Goal: Task Accomplishment & Management: Manage account settings

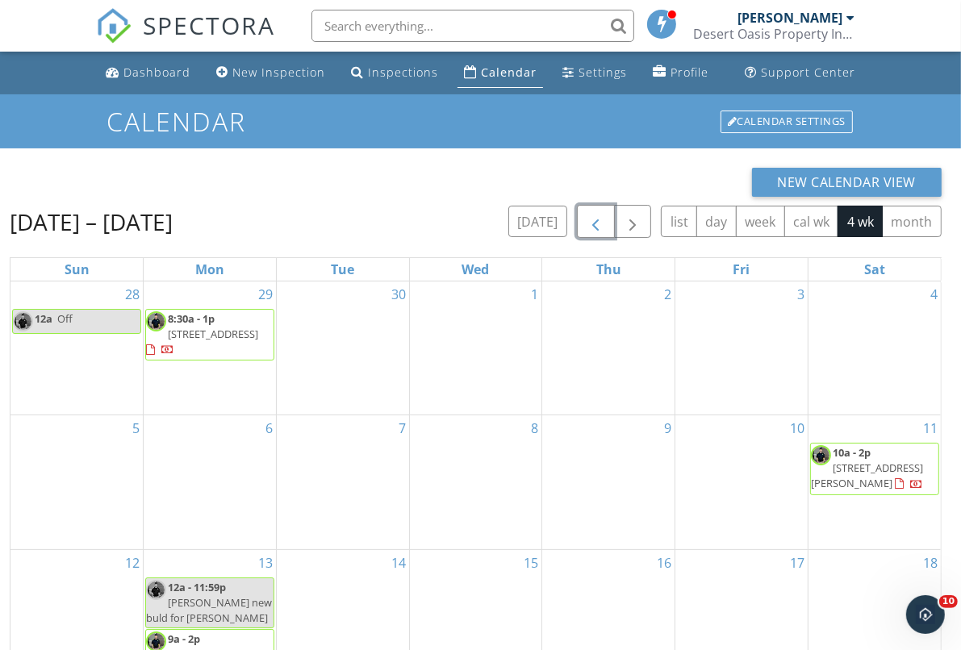
click at [600, 225] on span "button" at bounding box center [595, 221] width 19 height 19
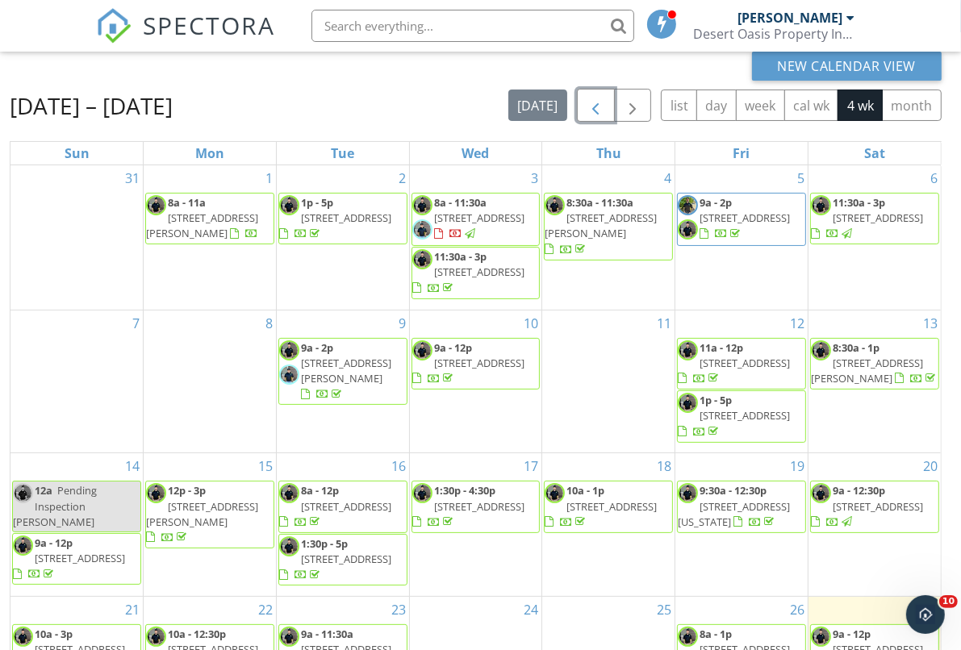
scroll to position [215, 0]
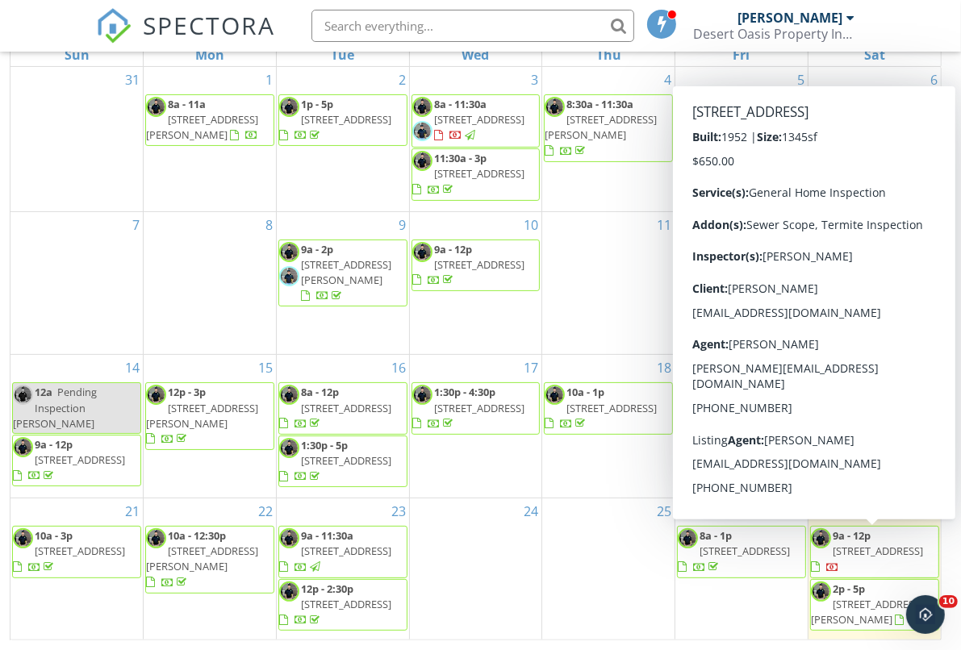
click at [874, 541] on span "9a - 12p 5220 N 19th Dr, Phoenix 85015" at bounding box center [874, 552] width 127 height 48
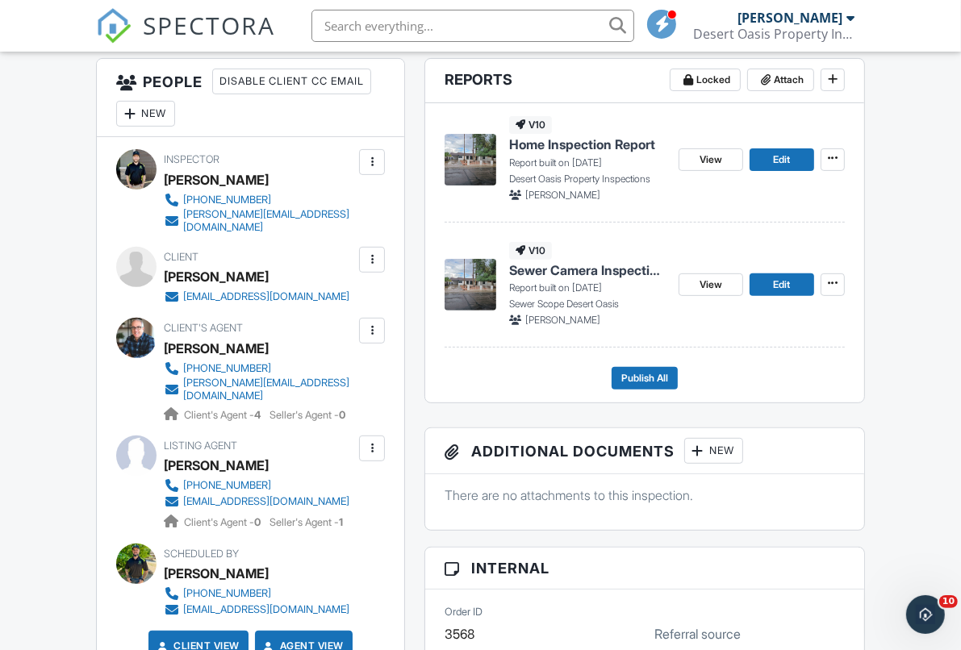
scroll to position [423, 0]
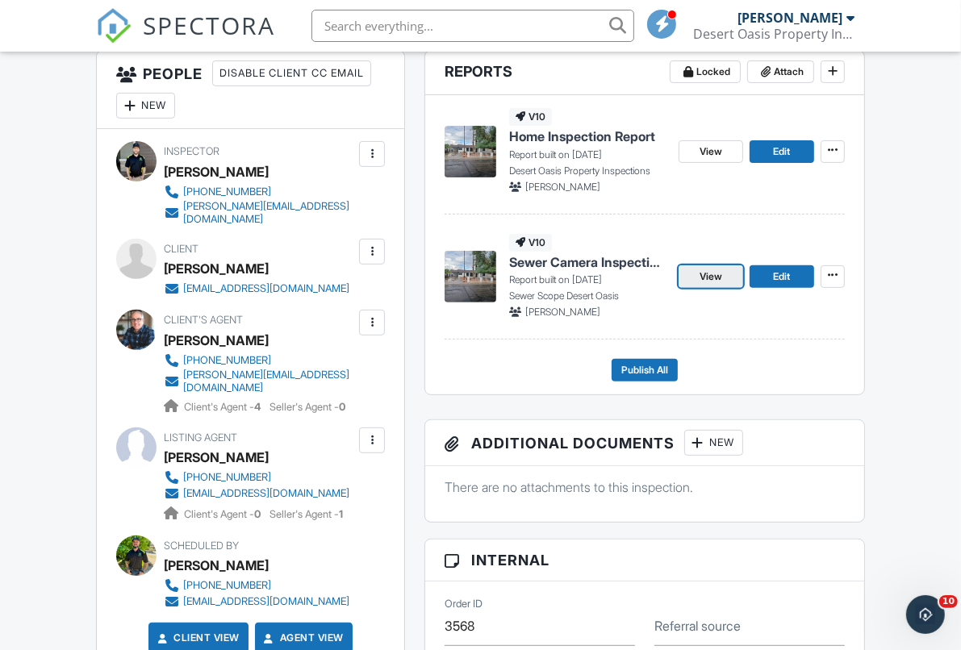
click at [725, 282] on link "View" at bounding box center [710, 276] width 65 height 23
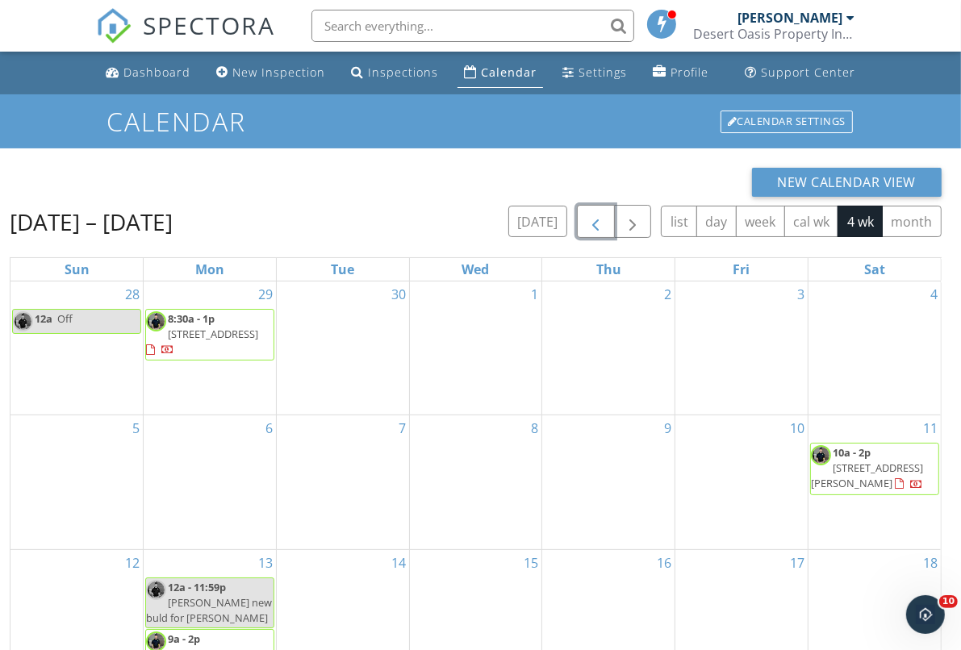
click at [611, 225] on button "button" at bounding box center [596, 221] width 38 height 33
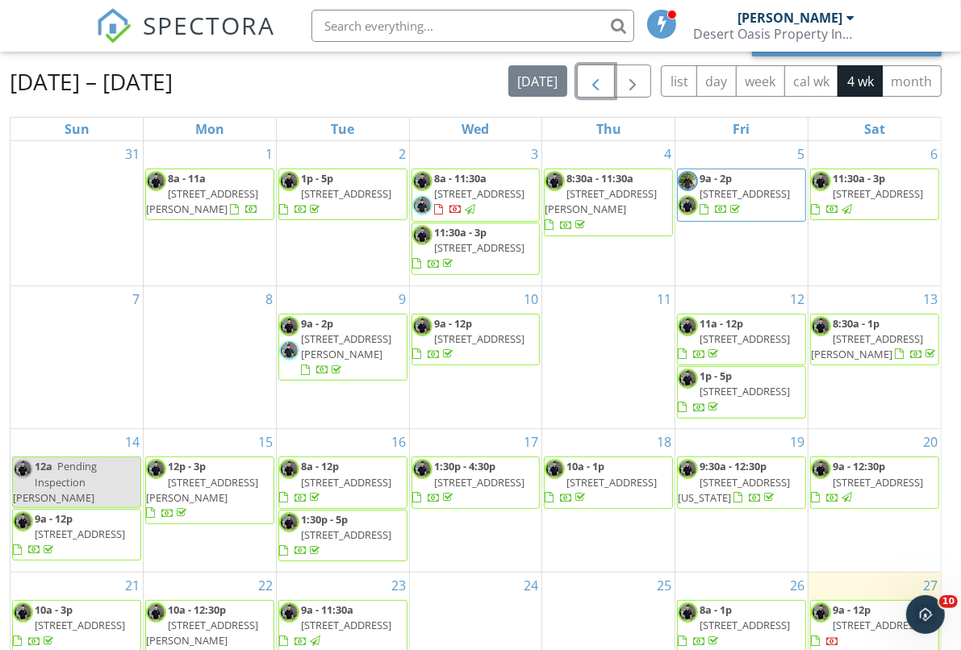
scroll to position [215, 0]
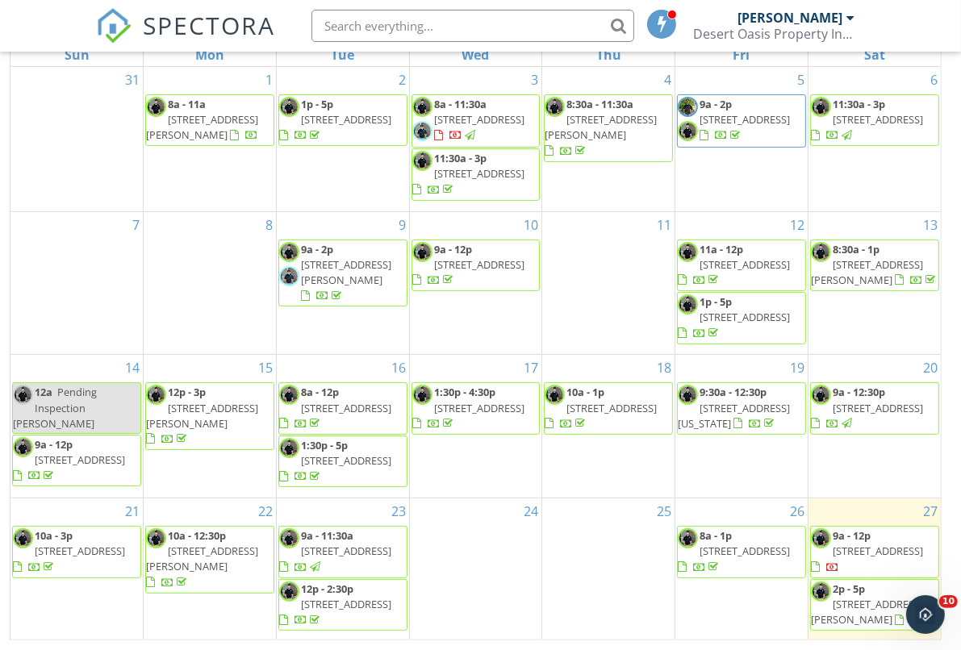
click at [865, 557] on span "[STREET_ADDRESS]" at bounding box center [877, 551] width 90 height 15
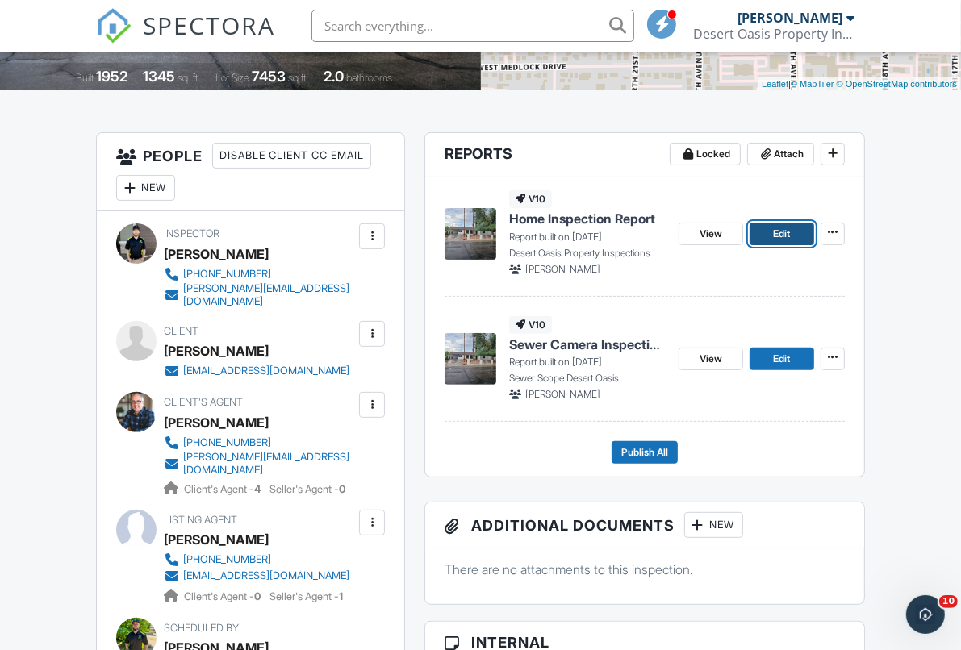
click at [771, 240] on link "Edit" at bounding box center [781, 234] width 65 height 23
click at [786, 351] on span "Edit" at bounding box center [781, 359] width 17 height 16
click at [648, 455] on span "Publish All" at bounding box center [644, 452] width 47 height 16
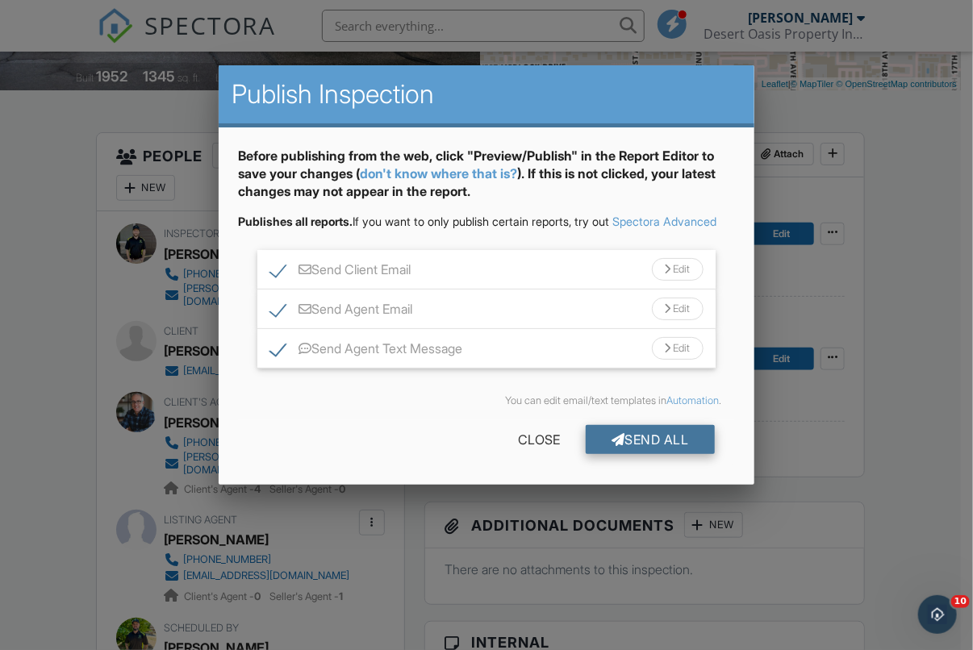
click at [660, 454] on div "Send All" at bounding box center [650, 439] width 129 height 29
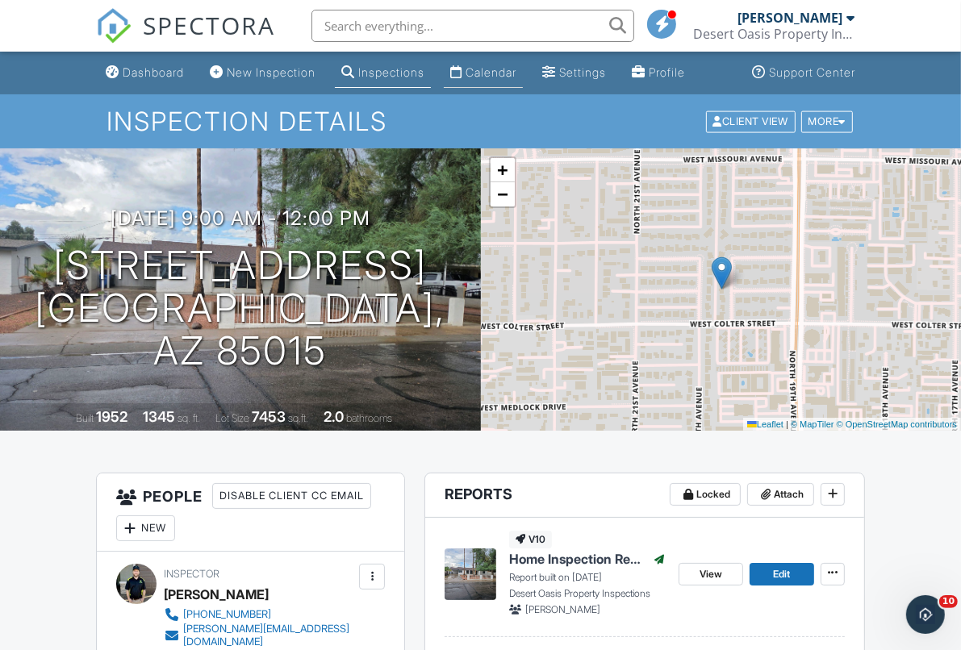
click at [503, 70] on div "Calendar" at bounding box center [490, 72] width 51 height 14
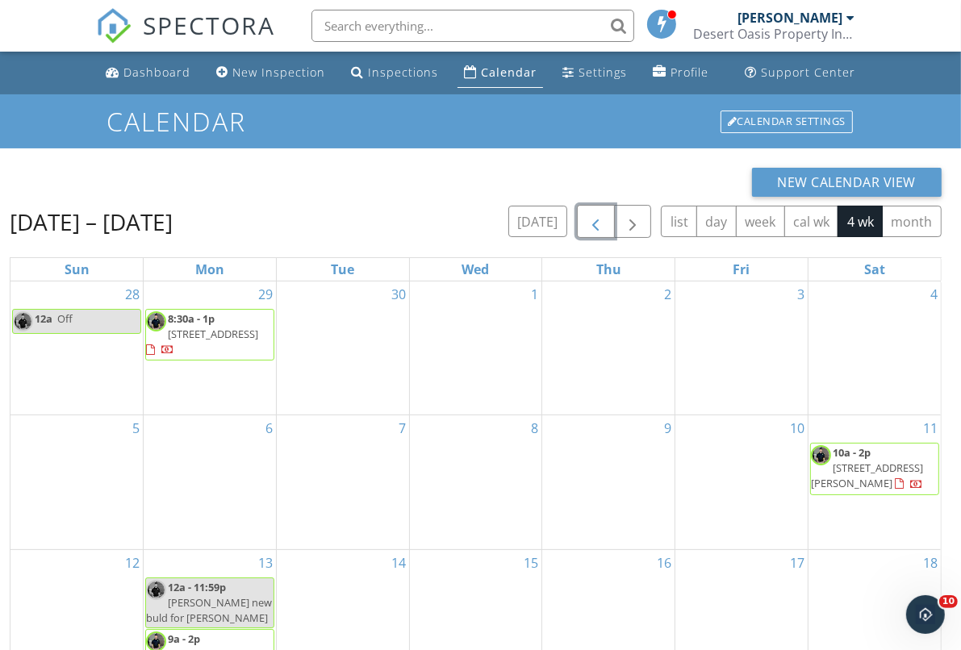
click at [603, 228] on span "button" at bounding box center [595, 221] width 19 height 19
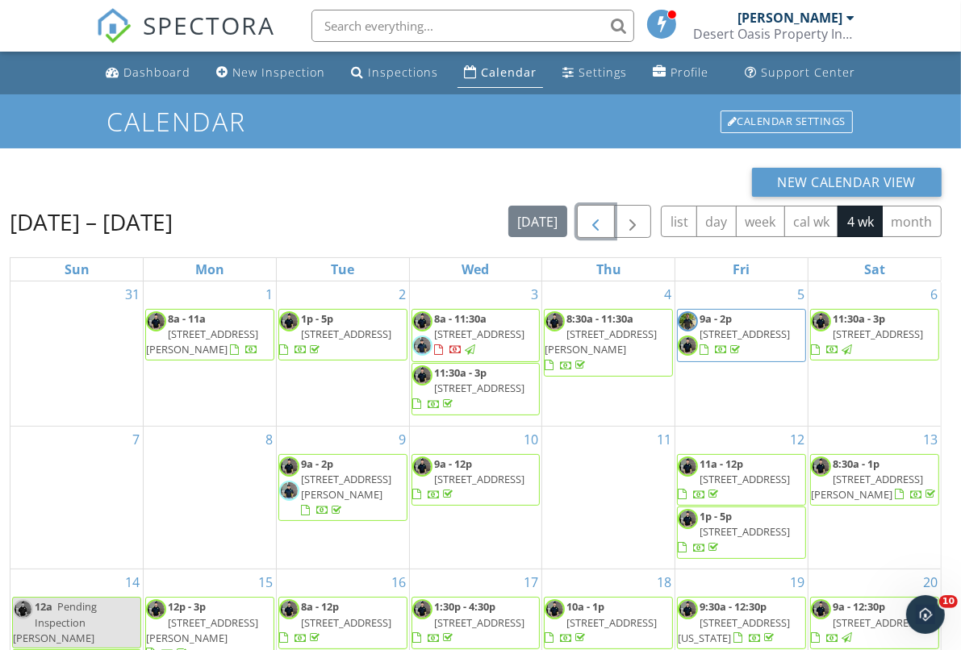
scroll to position [215, 0]
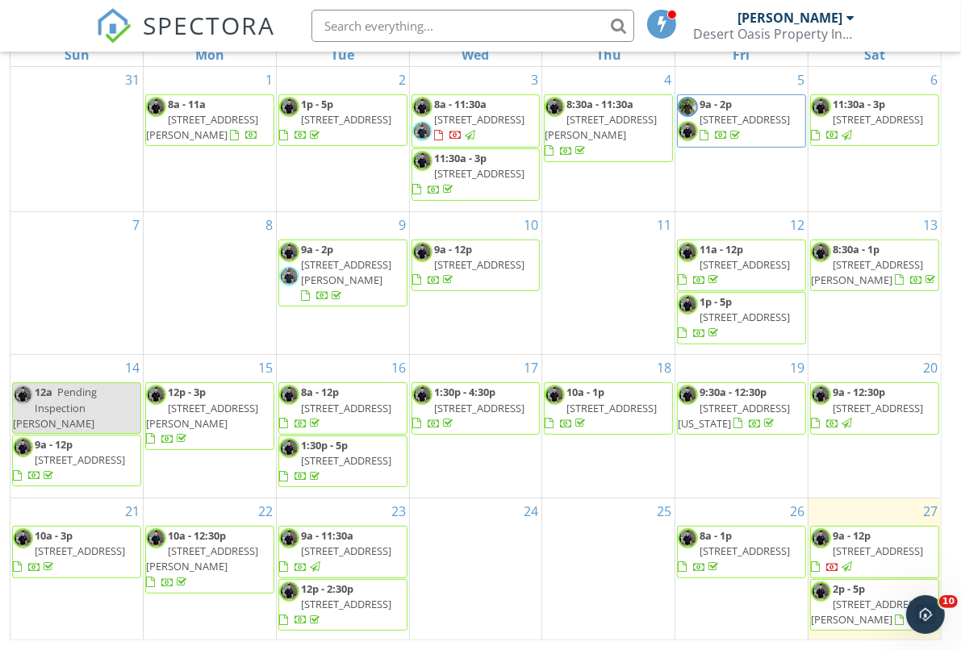
click at [841, 603] on span "10649 E Sunflower Ln, Florence 85132" at bounding box center [867, 612] width 112 height 30
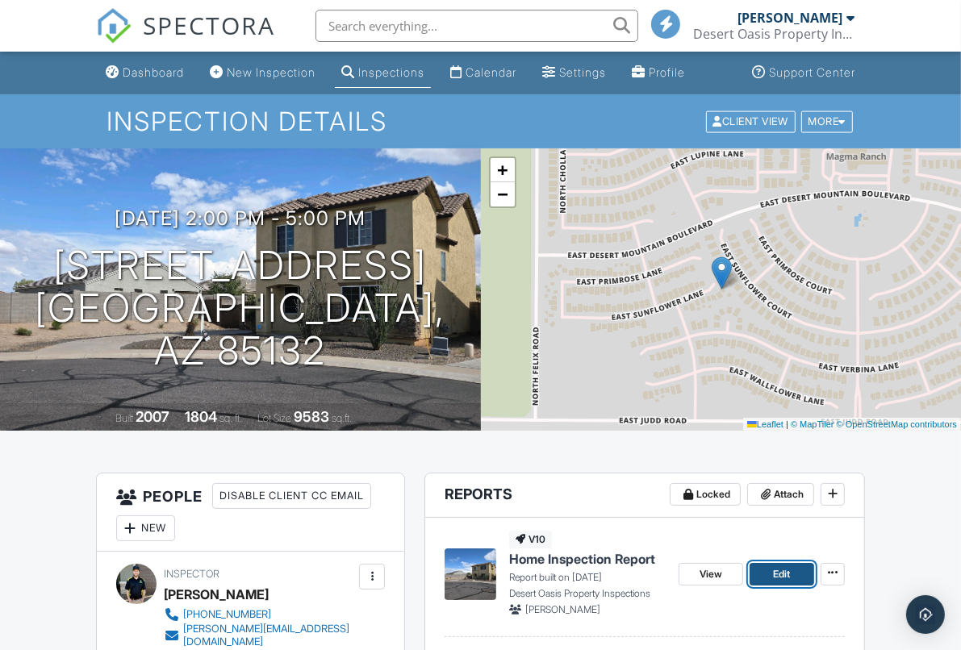
click at [774, 572] on span "Edit" at bounding box center [781, 574] width 17 height 16
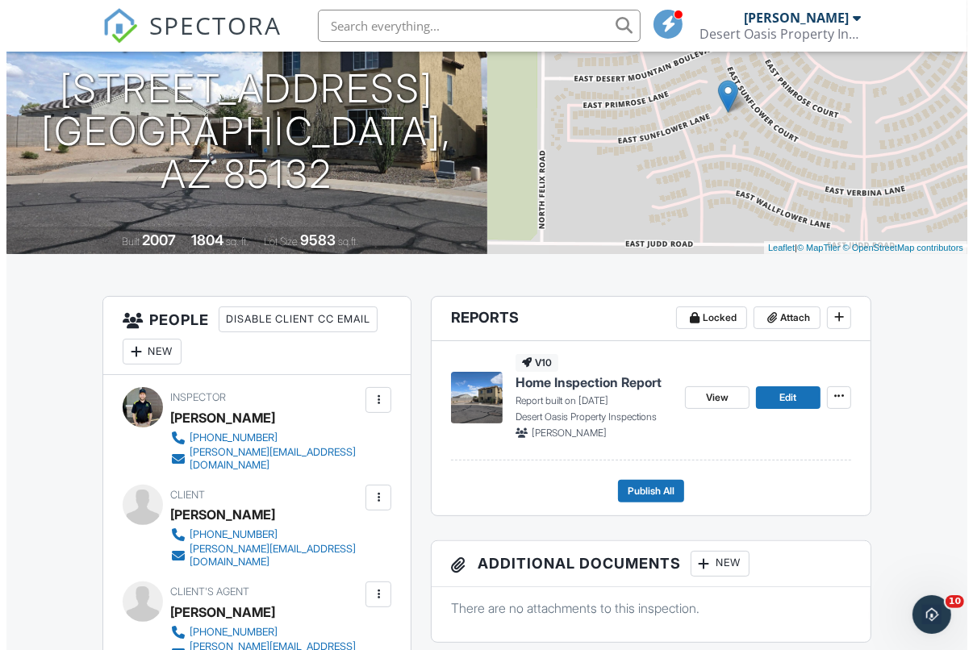
scroll to position [192, 0]
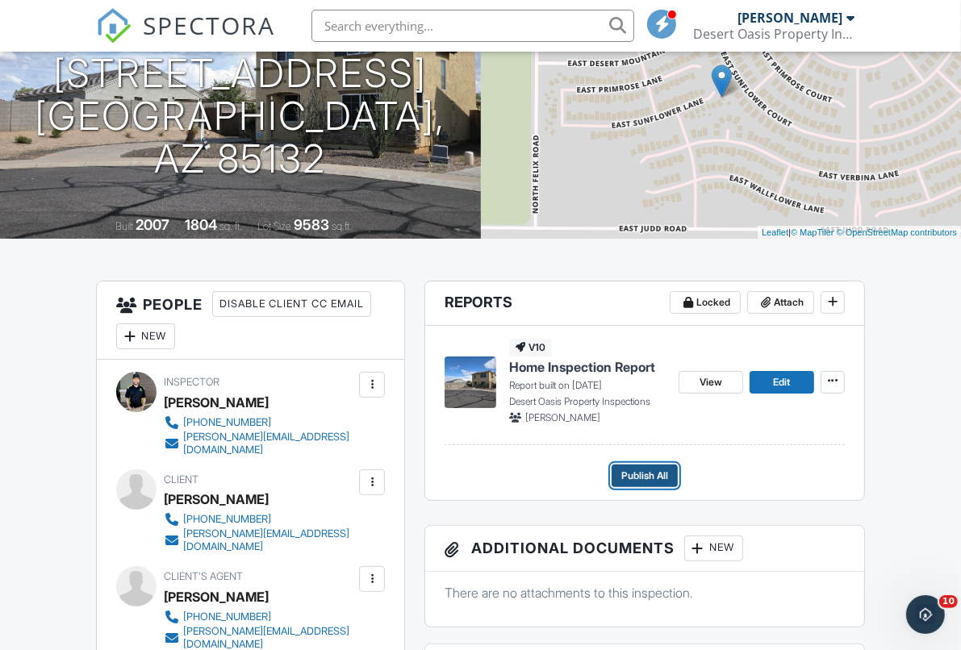
click at [656, 478] on span "Publish All" at bounding box center [644, 476] width 47 height 16
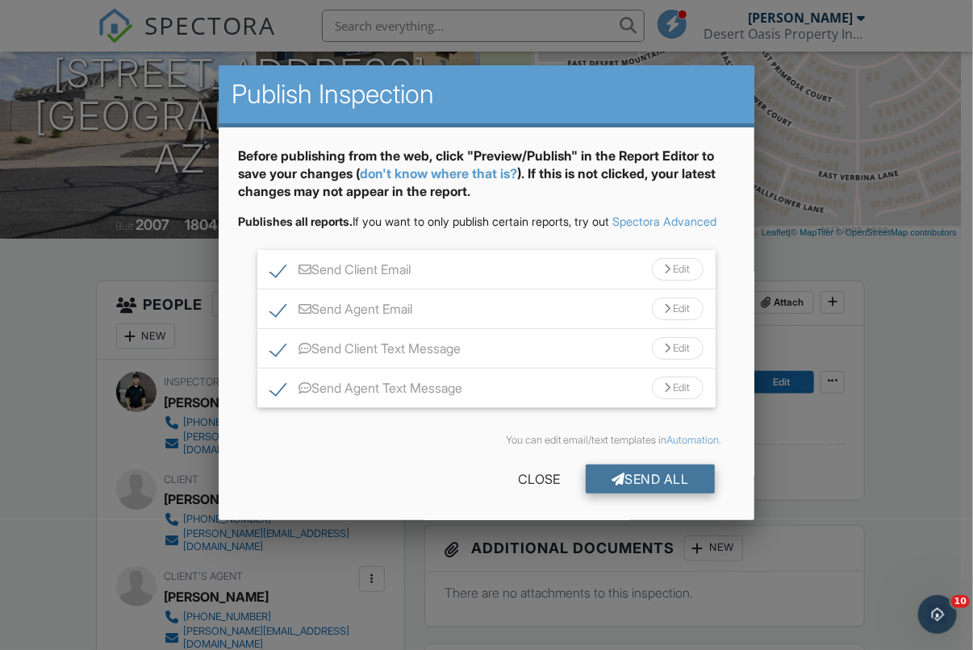
click at [624, 493] on div "Send All" at bounding box center [650, 479] width 129 height 29
